Goal: Task Accomplishment & Management: Manage account settings

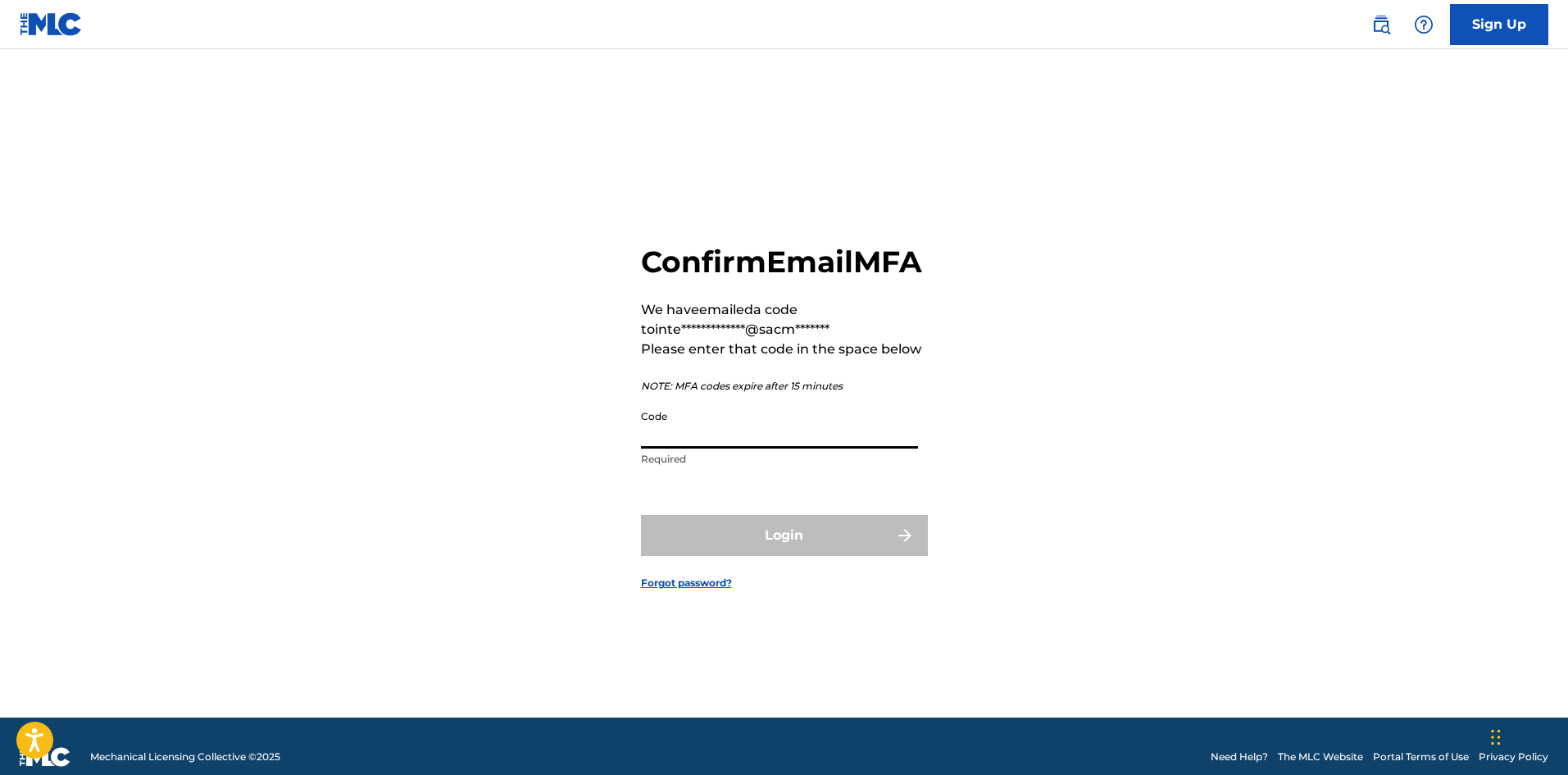
click at [663, 448] on input "Code" at bounding box center [779, 425] width 277 height 47
paste input "982015"
type input "982015"
click at [641, 515] on button "Login" at bounding box center [784, 535] width 286 height 41
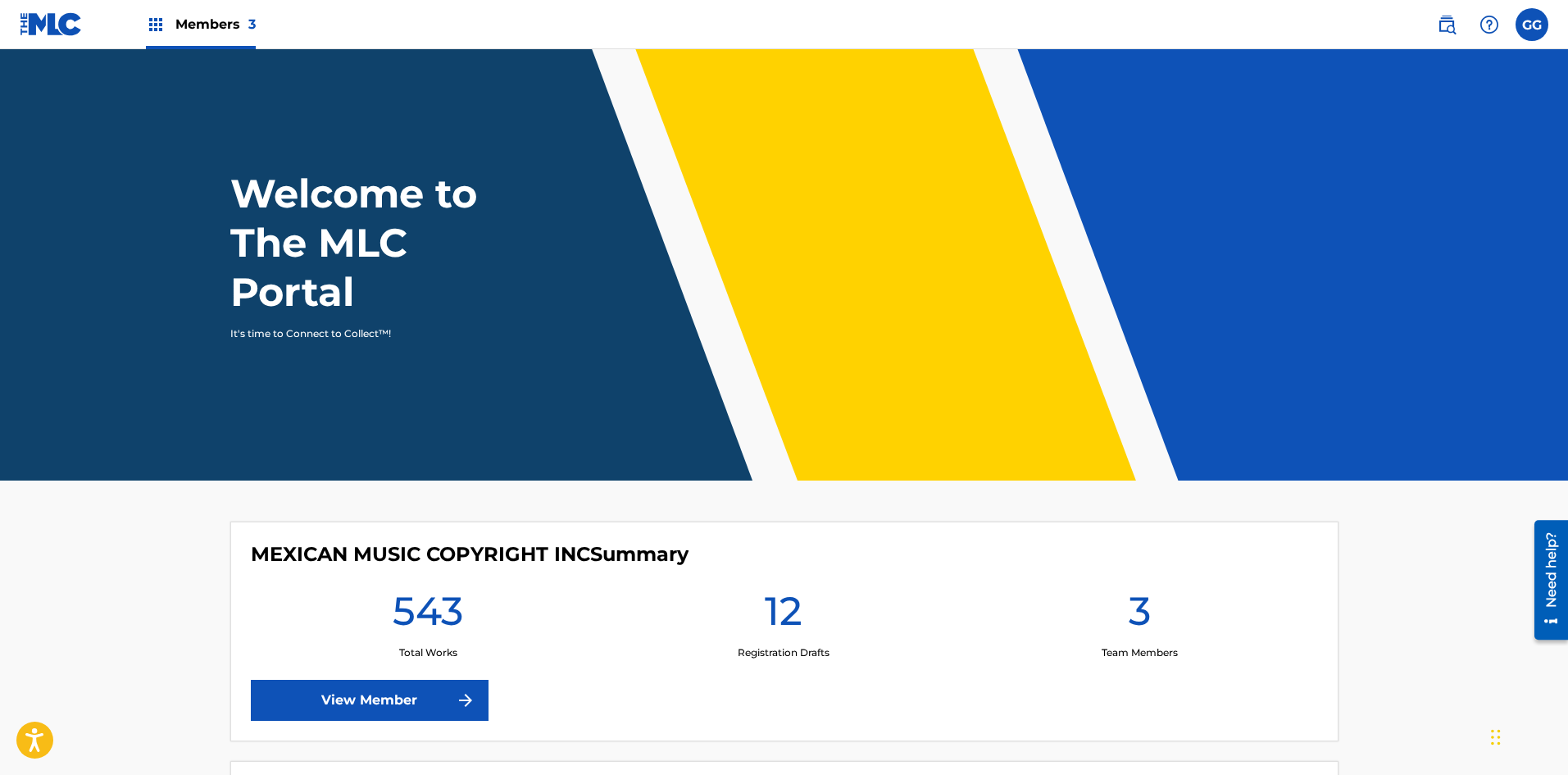
click at [170, 21] on div "Members 3" at bounding box center [200, 24] width 110 height 49
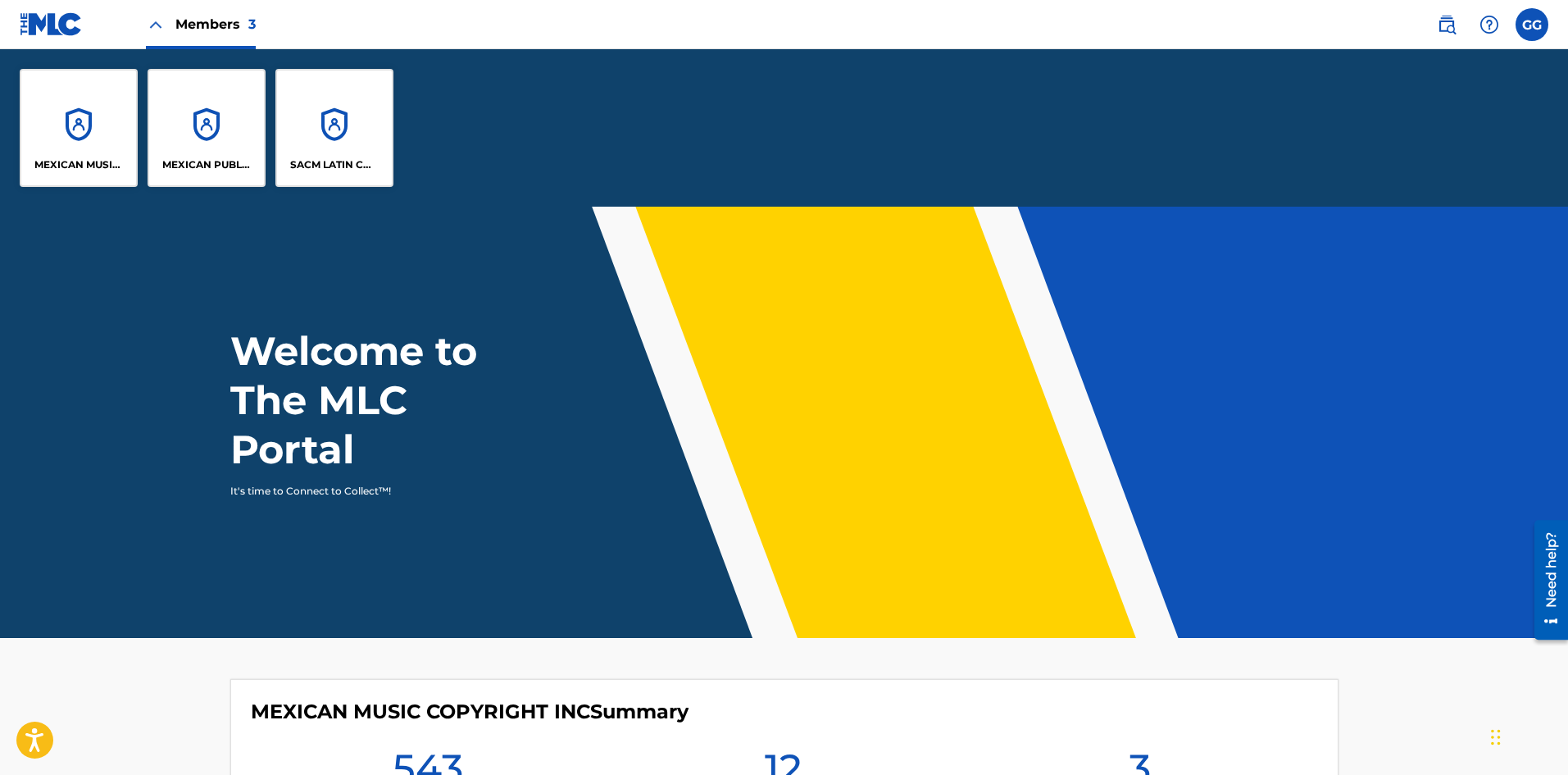
click at [90, 130] on div "MEXICAN MUSIC COPYRIGHT INC" at bounding box center [78, 128] width 118 height 118
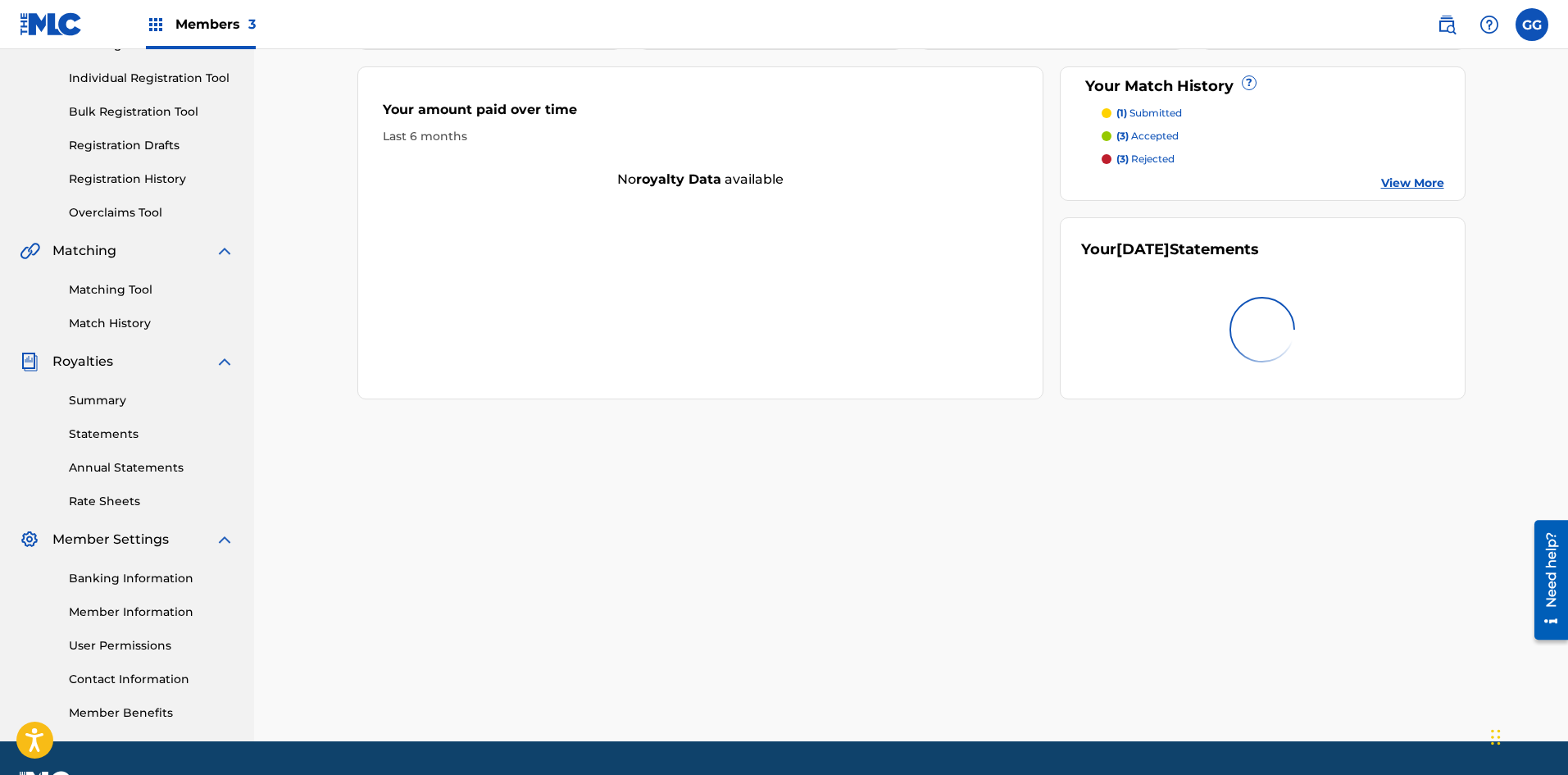
scroll to position [242, 0]
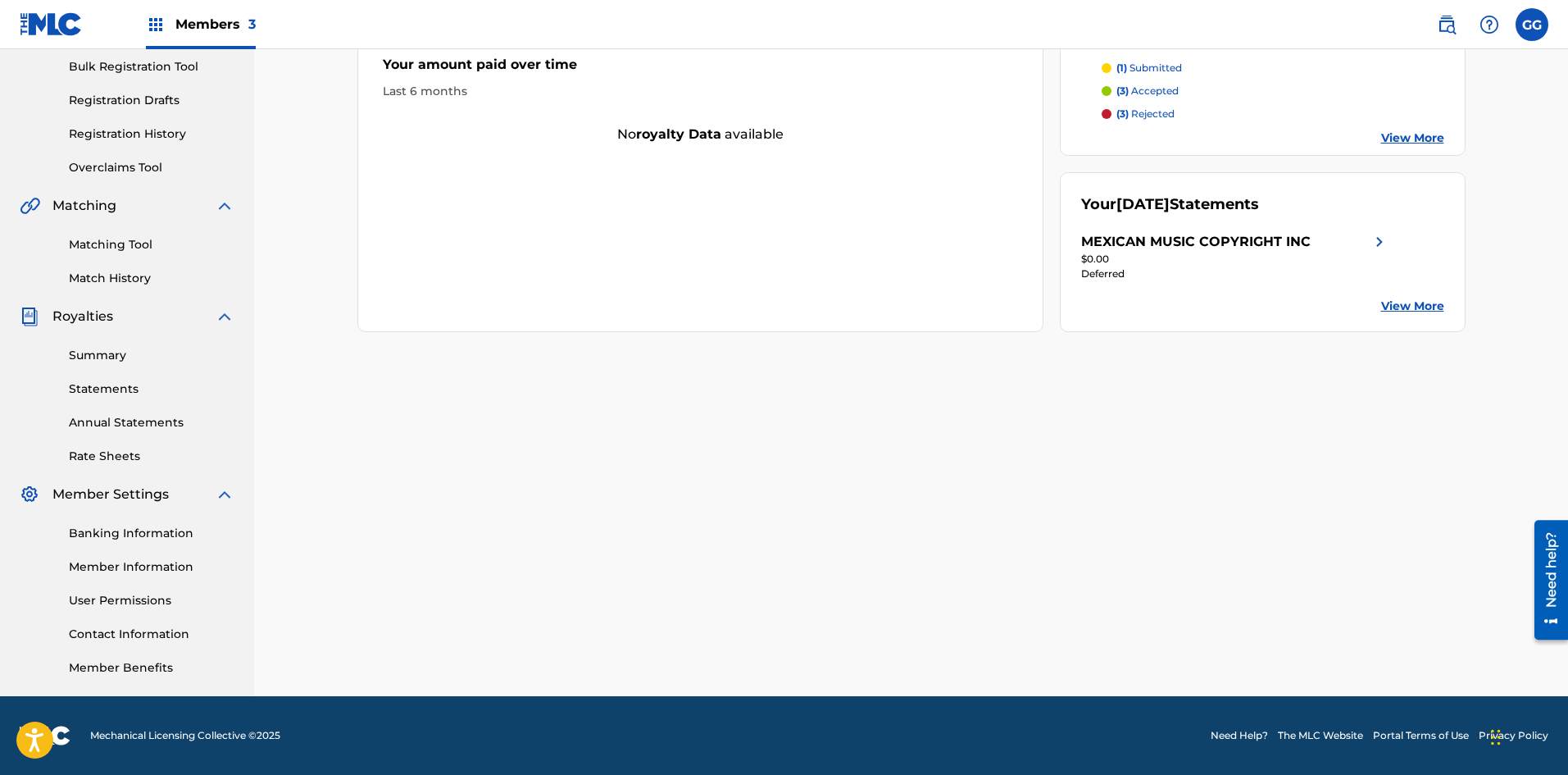
click at [124, 535] on link "Banking Information" at bounding box center [152, 533] width 165 height 17
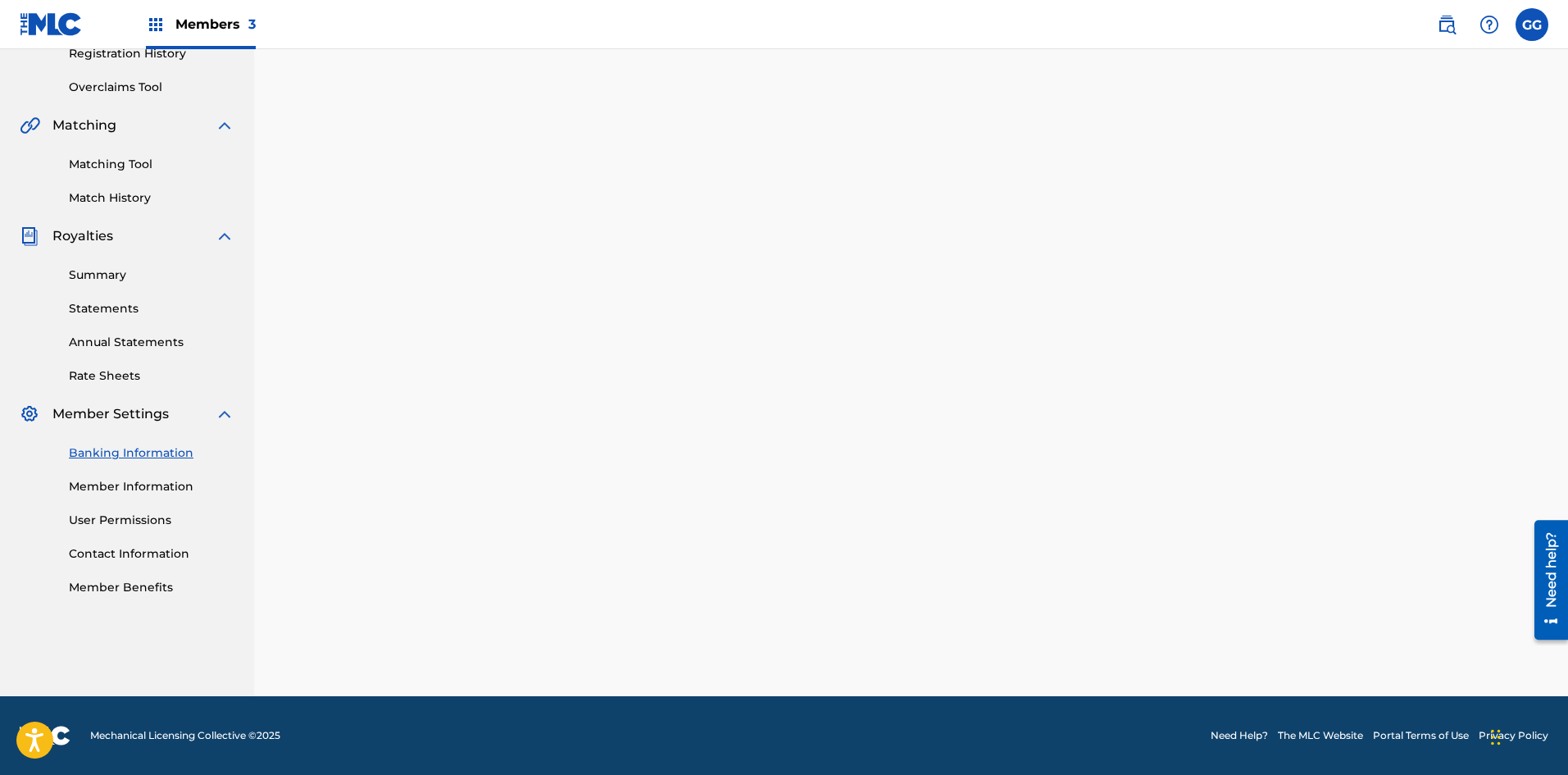
scroll to position [322, 0]
click at [322, 552] on div "Banking and Tax The Banking and Tax tab needs to be fully completed before any …" at bounding box center [911, 211] width 1314 height 969
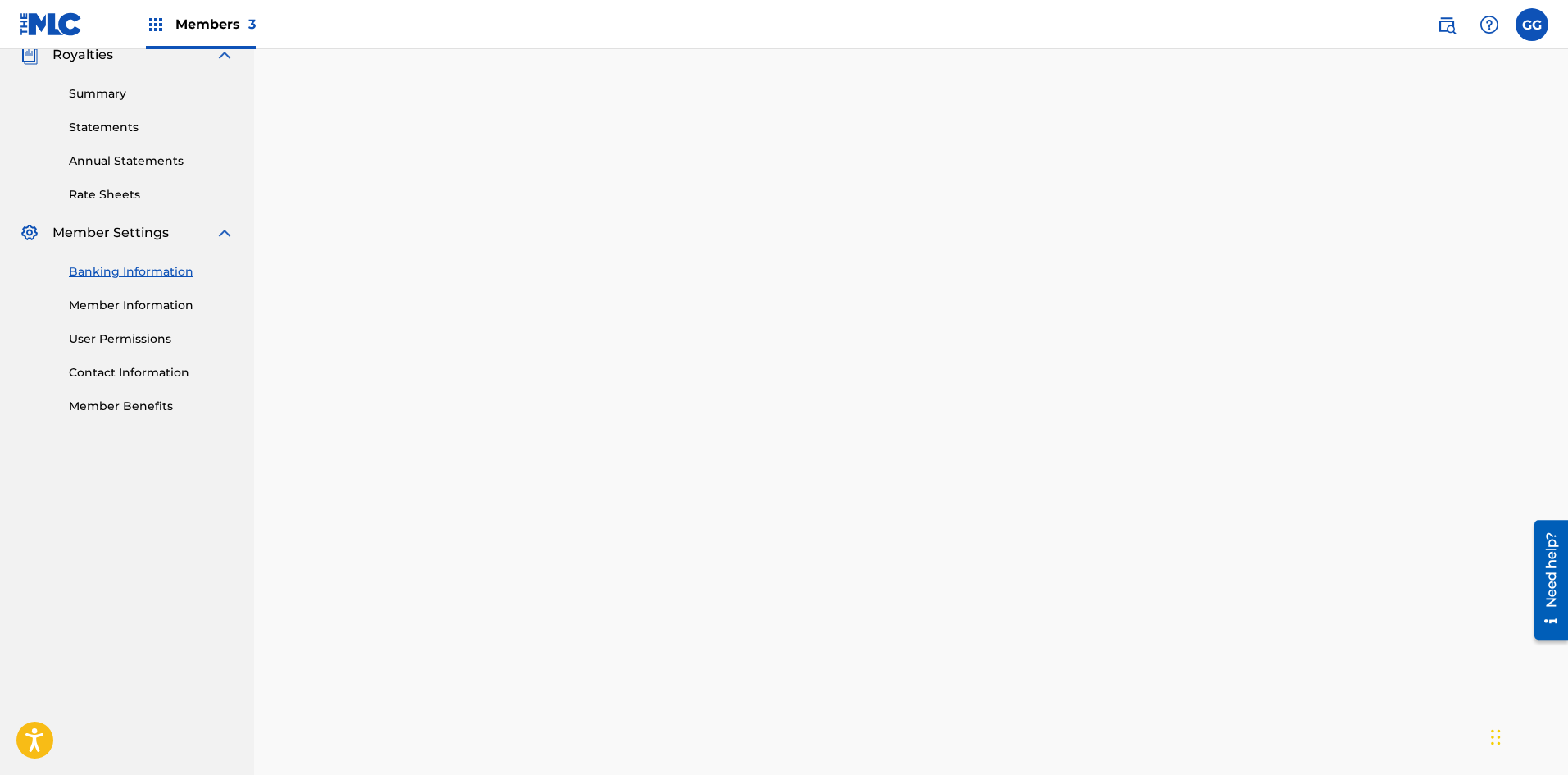
scroll to position [585, 0]
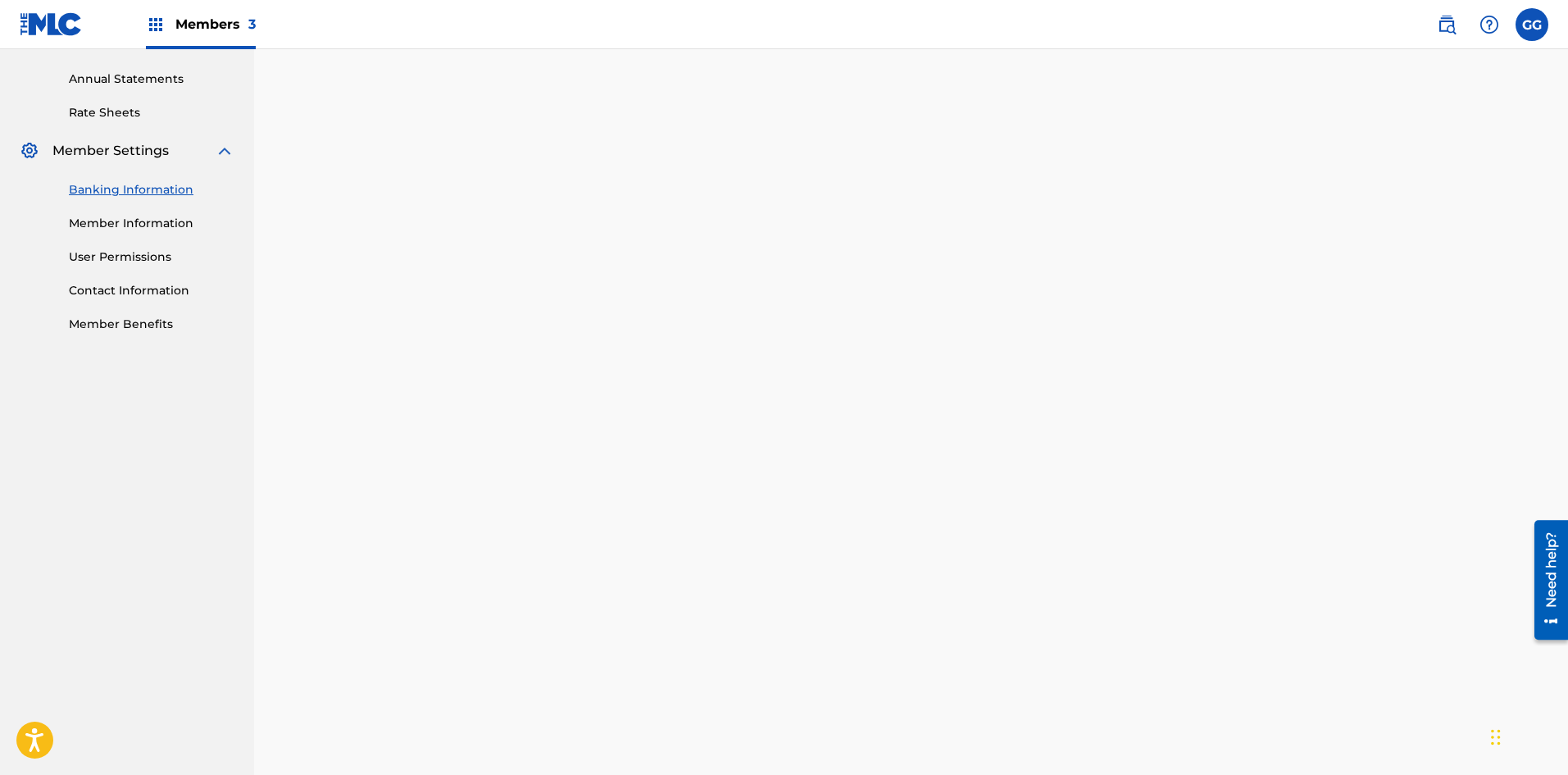
click at [292, 440] on div "Banking and Tax The Banking and Tax tab needs to be fully completed before any …" at bounding box center [911, 448] width 1314 height 1969
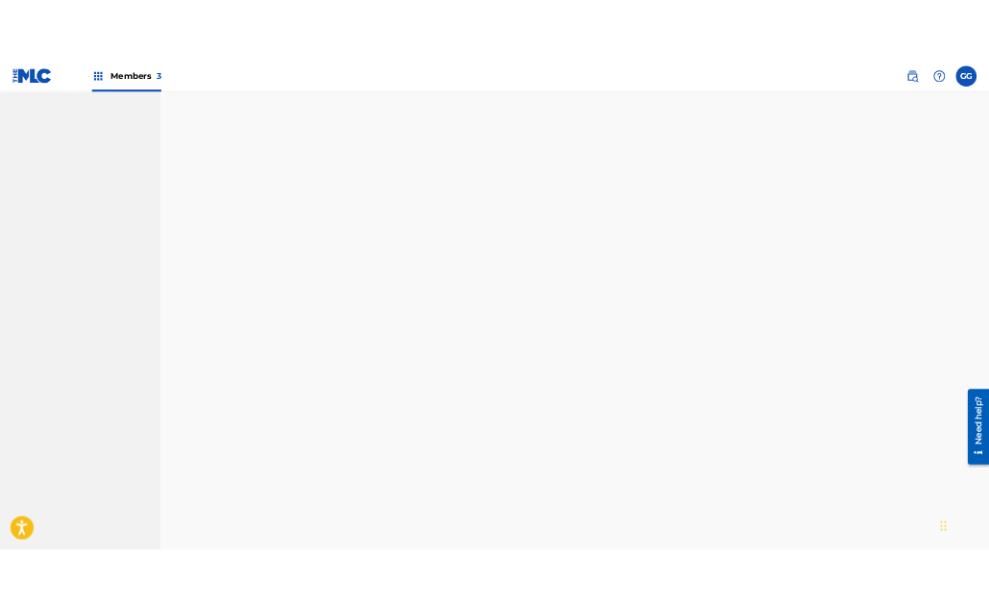
scroll to position [1456, 0]
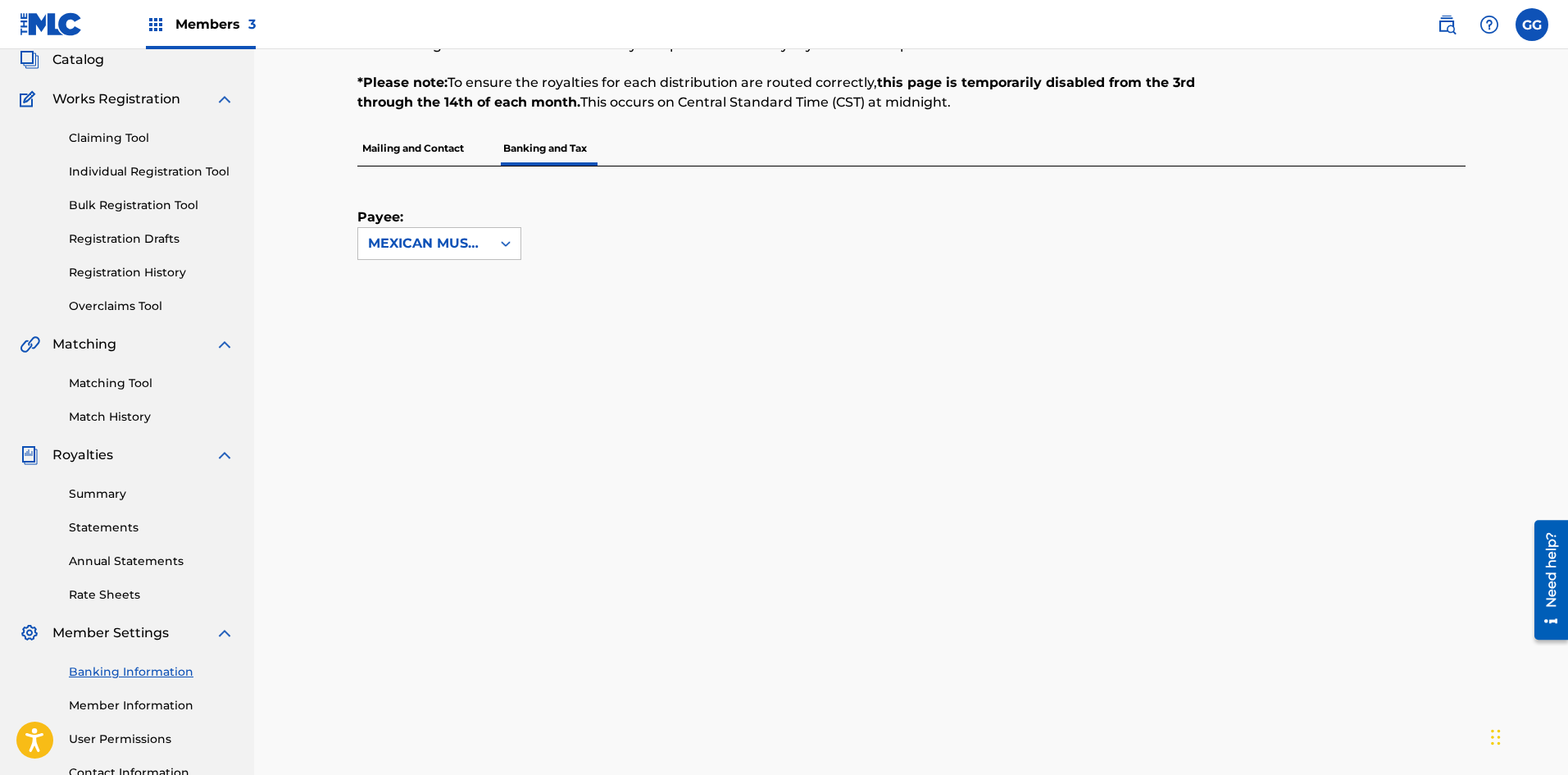
scroll to position [0, 0]
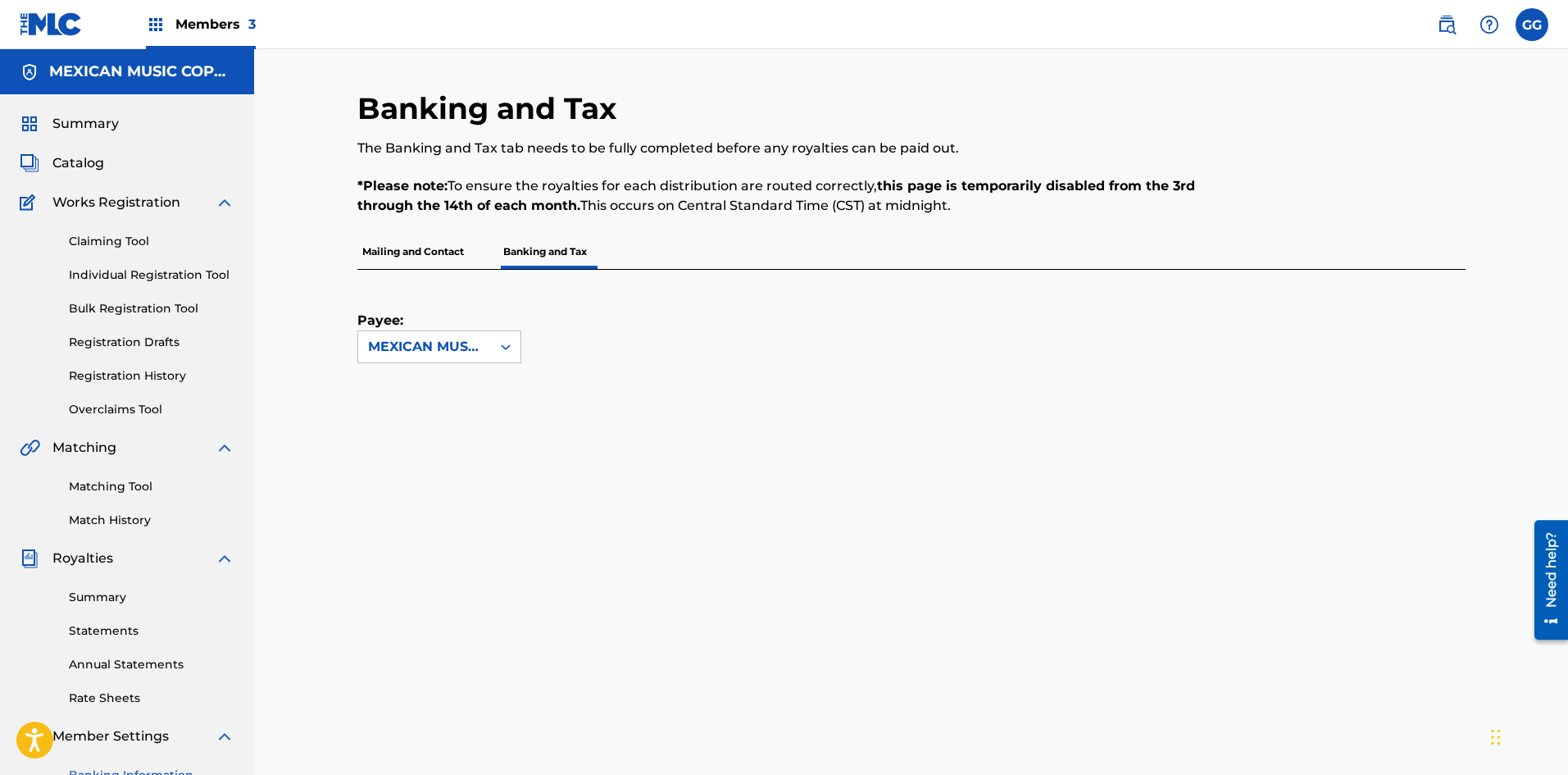
click at [202, 26] on span "Members 3" at bounding box center [216, 24] width 80 height 19
